Goal: Task Accomplishment & Management: Manage account settings

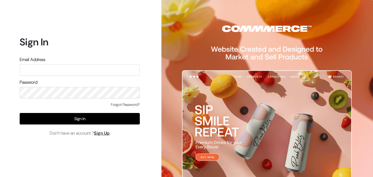
click at [72, 72] on input "text" at bounding box center [80, 69] width 120 height 11
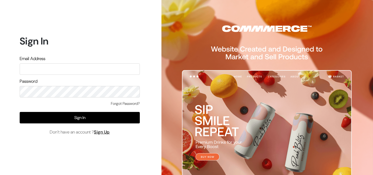
click at [84, 71] on input "text" at bounding box center [80, 68] width 120 height 11
type input "uppadasarees999@gmail.com"
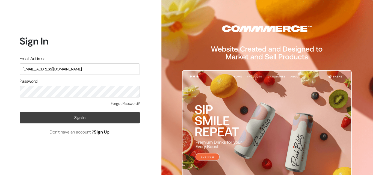
click at [91, 119] on button "Sign In" at bounding box center [80, 117] width 120 height 11
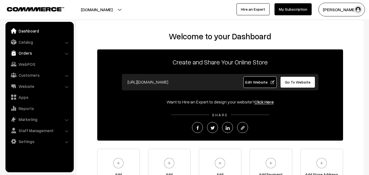
click at [18, 51] on link "Orders" at bounding box center [39, 53] width 65 height 10
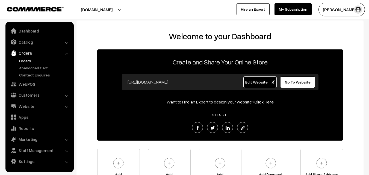
click at [22, 61] on link "Orders" at bounding box center [45, 61] width 54 height 6
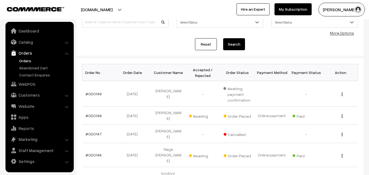
scroll to position [55, 0]
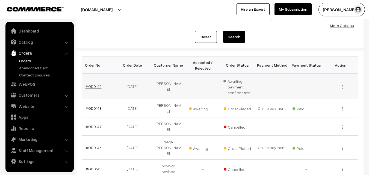
click at [96, 87] on link "#OD0149" at bounding box center [93, 86] width 16 height 5
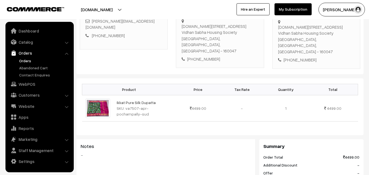
scroll to position [109, 0]
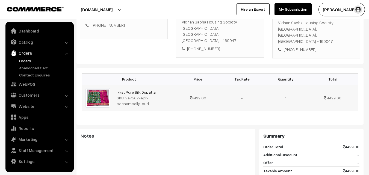
drag, startPoint x: 124, startPoint y: 86, endPoint x: 131, endPoint y: 93, distance: 10.2
click at [131, 95] on div "SKU: va7507-apr-pochampally-sud" at bounding box center [145, 100] width 56 height 11
copy div "va7507-apr-pochampally-sud"
click at [34, 45] on link "Catalog" at bounding box center [39, 42] width 65 height 10
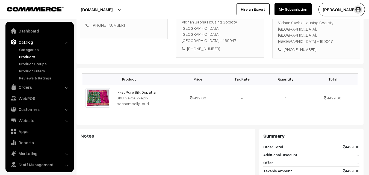
click at [34, 57] on link "Products" at bounding box center [45, 57] width 54 height 6
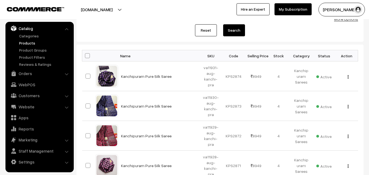
scroll to position [27, 0]
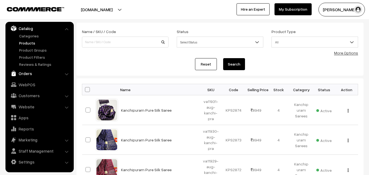
click at [25, 73] on link "Orders" at bounding box center [39, 74] width 65 height 10
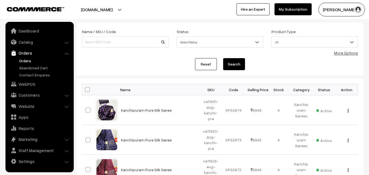
click at [24, 61] on link "Orders" at bounding box center [45, 61] width 54 height 6
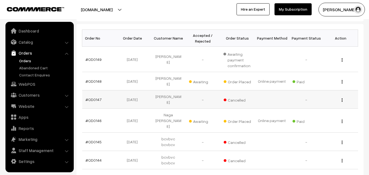
scroll to position [82, 0]
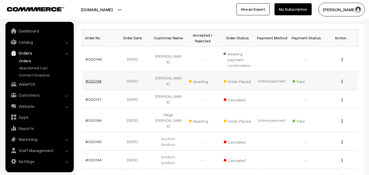
click at [92, 80] on link "#OD0148" at bounding box center [93, 81] width 16 height 5
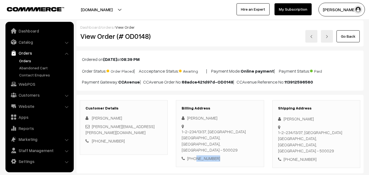
drag, startPoint x: 194, startPoint y: 140, endPoint x: 216, endPoint y: 140, distance: 21.9
click at [216, 155] on div "[PHONE_NUMBER]" at bounding box center [220, 158] width 76 height 6
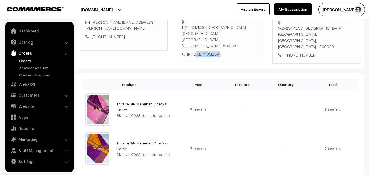
scroll to position [109, 0]
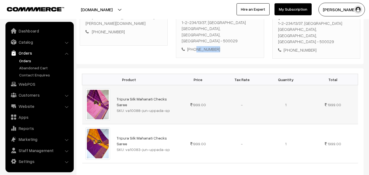
drag, startPoint x: 114, startPoint y: 88, endPoint x: 175, endPoint y: 88, distance: 60.9
click at [175, 88] on td "Tripura Silk Mahanati Checks Saree SKU: va10088-jun-uppada-sp" at bounding box center [144, 104] width 63 height 39
drag, startPoint x: 126, startPoint y: 94, endPoint x: 147, endPoint y: 94, distance: 21.3
click at [147, 108] on div "SKU: va10088-jun-uppada-sp" at bounding box center [145, 111] width 56 height 6
drag, startPoint x: 125, startPoint y: 94, endPoint x: 167, endPoint y: 96, distance: 42.4
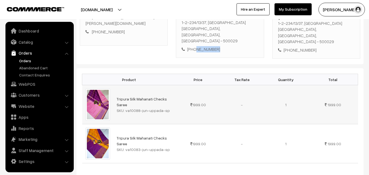
click at [167, 108] on div "SKU: va10088-jun-uppada-sp" at bounding box center [145, 111] width 56 height 6
copy div "va10088-jun-uppada-sp"
click at [24, 41] on link "Catalog" at bounding box center [39, 42] width 65 height 10
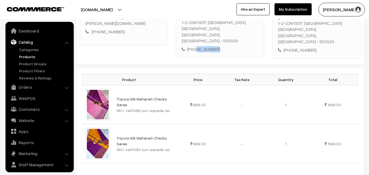
click at [27, 55] on link "Products" at bounding box center [45, 57] width 54 height 6
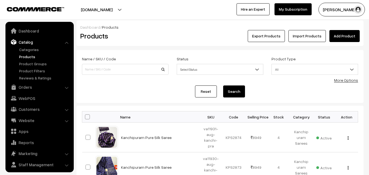
scroll to position [14, 0]
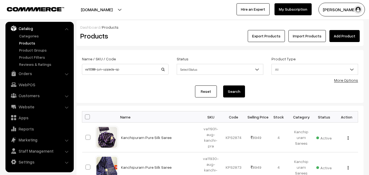
type input "va10088-jun-uppada-sp"
click at [230, 89] on button "Search" at bounding box center [234, 91] width 22 height 12
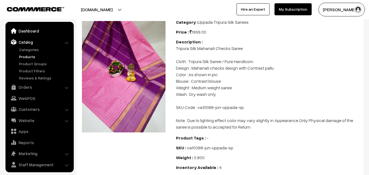
click at [26, 33] on link "Dashboard" at bounding box center [39, 31] width 65 height 10
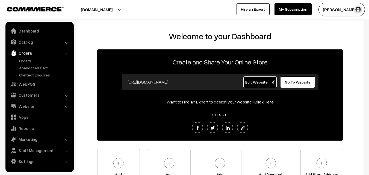
click at [28, 63] on link "Orders" at bounding box center [45, 61] width 54 height 6
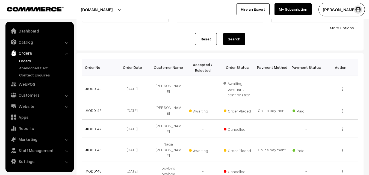
scroll to position [55, 0]
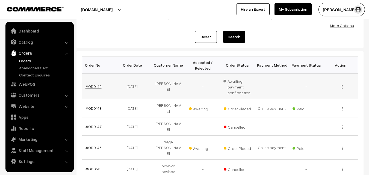
click at [90, 86] on link "#OD0149" at bounding box center [93, 86] width 16 height 5
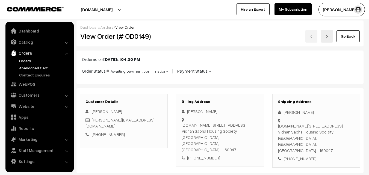
scroll to position [27, 0]
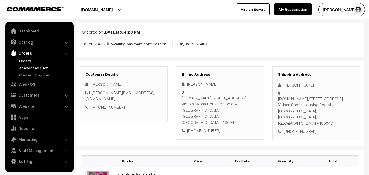
click at [25, 67] on link "Abandoned Cart" at bounding box center [45, 68] width 54 height 6
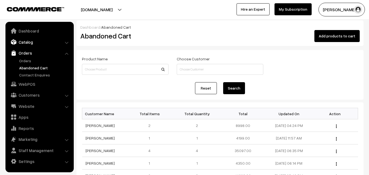
click at [25, 46] on link "Catalog" at bounding box center [39, 42] width 65 height 10
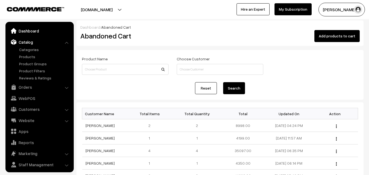
click at [27, 33] on link "Dashboard" at bounding box center [39, 31] width 65 height 10
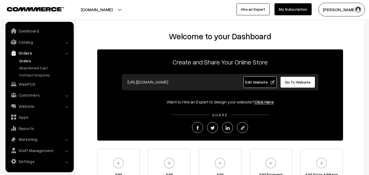
click at [27, 63] on link "Orders" at bounding box center [45, 61] width 54 height 6
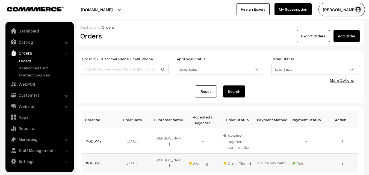
scroll to position [55, 0]
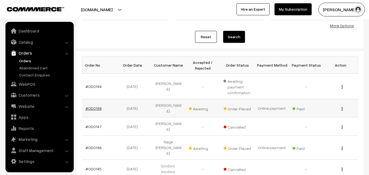
click at [94, 107] on link "#OD0148" at bounding box center [93, 108] width 16 height 5
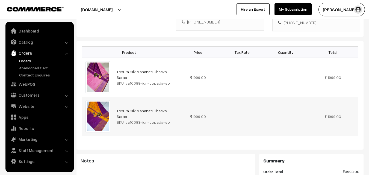
scroll to position [137, 0]
click at [167, 119] on div "SKU: va10083-jun-uppada-sp" at bounding box center [145, 122] width 56 height 6
click at [29, 42] on link "Catalog" at bounding box center [39, 42] width 65 height 10
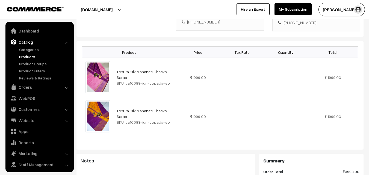
click at [28, 57] on link "Products" at bounding box center [45, 57] width 54 height 6
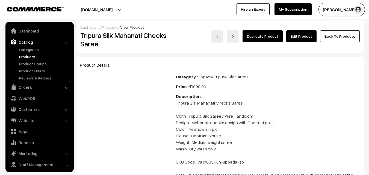
scroll to position [14, 0]
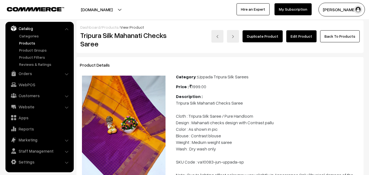
click at [30, 44] on link "Products" at bounding box center [45, 43] width 54 height 6
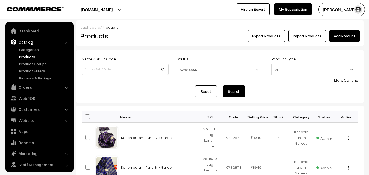
scroll to position [14, 0]
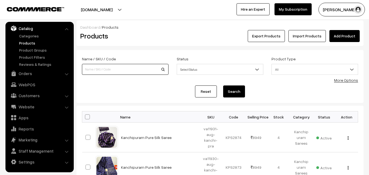
paste input "va10083-jun-uppada-sp"
type input "va10083-jun-uppada-sp"
click at [229, 92] on button "Search" at bounding box center [234, 91] width 22 height 12
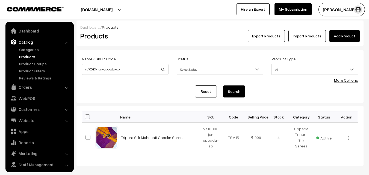
scroll to position [14, 0]
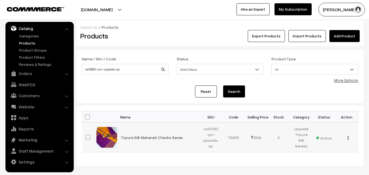
click at [348, 137] on img "button" at bounding box center [348, 138] width 1 height 4
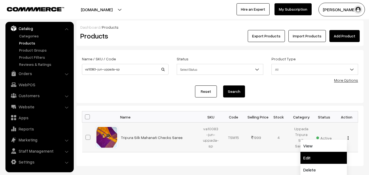
click at [305, 160] on link "Edit" at bounding box center [323, 158] width 46 height 12
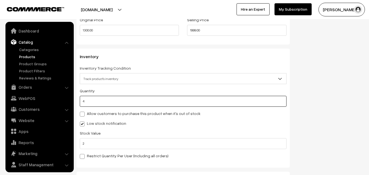
scroll to position [14, 0]
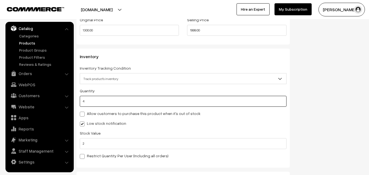
drag, startPoint x: 106, startPoint y: 101, endPoint x: 82, endPoint y: 99, distance: 23.8
click at [82, 99] on input "4" at bounding box center [183, 101] width 207 height 11
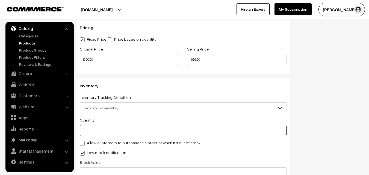
scroll to position [479, 0]
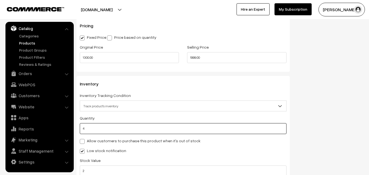
type input "0"
type input "4"
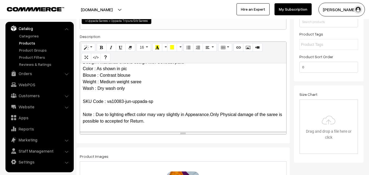
scroll to position [0, 0]
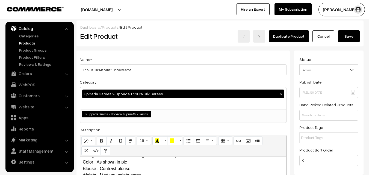
type input "0"
click at [355, 35] on button "Save" at bounding box center [349, 36] width 22 height 12
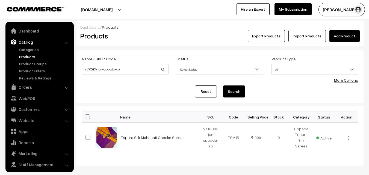
scroll to position [14, 0]
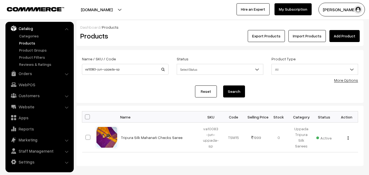
click at [24, 41] on link "Products" at bounding box center [45, 43] width 54 height 6
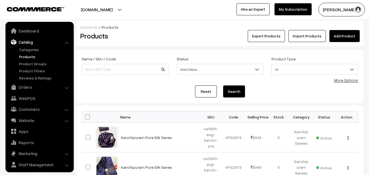
scroll to position [14, 0]
